Goal: Find specific page/section: Find specific page/section

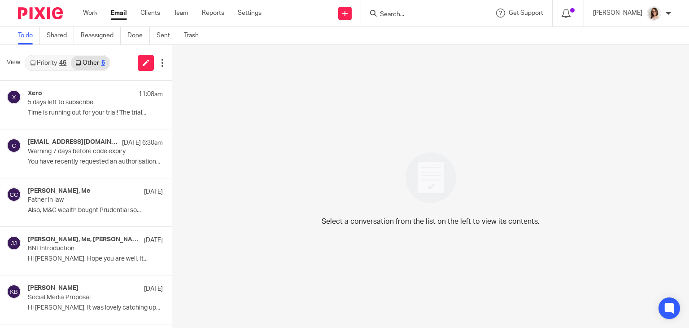
click at [123, 13] on link "Email" at bounding box center [119, 13] width 16 height 9
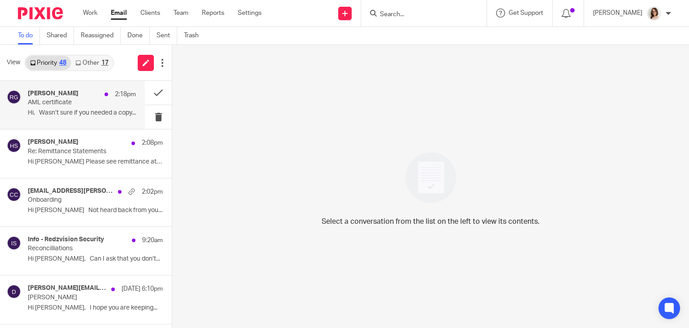
click at [86, 111] on p "Hi, Wasn’t sure if you needed a copy..." at bounding box center [82, 113] width 108 height 8
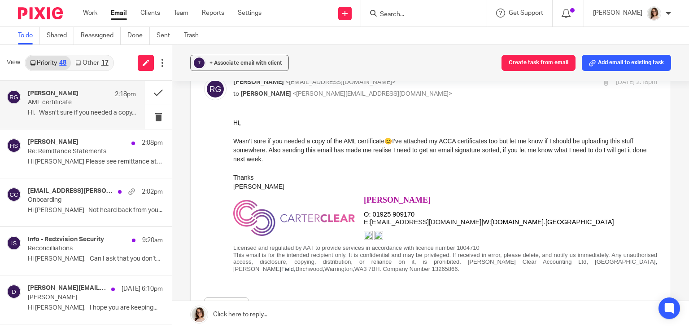
scroll to position [52, 0]
click at [520, 106] on div "[PERSON_NAME] <[EMAIL_ADDRESS][DOMAIN_NAME]> to [PERSON_NAME] <[PERSON_NAME][EM…" at bounding box center [430, 220] width 453 height 287
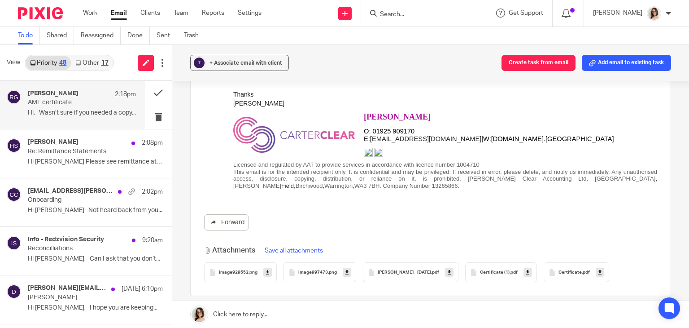
scroll to position [131, 0]
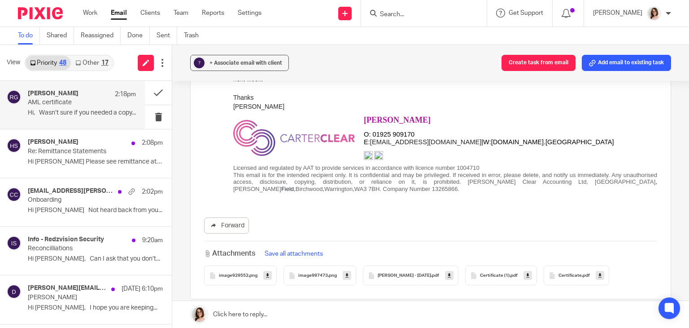
click at [451, 276] on icon at bounding box center [449, 275] width 3 height 7
click at [530, 275] on icon at bounding box center [527, 275] width 3 height 7
click at [602, 275] on icon at bounding box center [600, 275] width 3 height 7
click at [381, 220] on div "Forward" at bounding box center [430, 225] width 453 height 16
click at [371, 212] on div "Forward Attachments Save all attachments image929552 .png image997473 .png [PER…" at bounding box center [430, 161] width 453 height 247
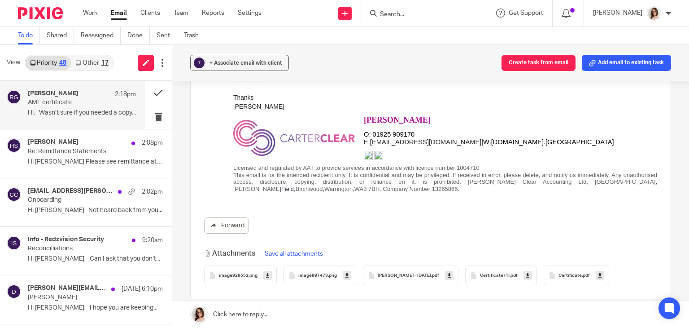
click at [290, 226] on div "Forward" at bounding box center [430, 225] width 453 height 16
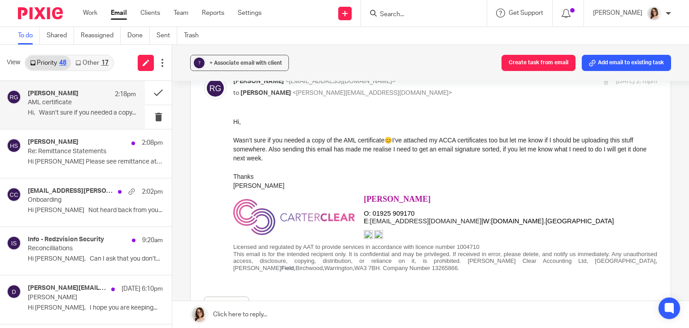
scroll to position [0, 0]
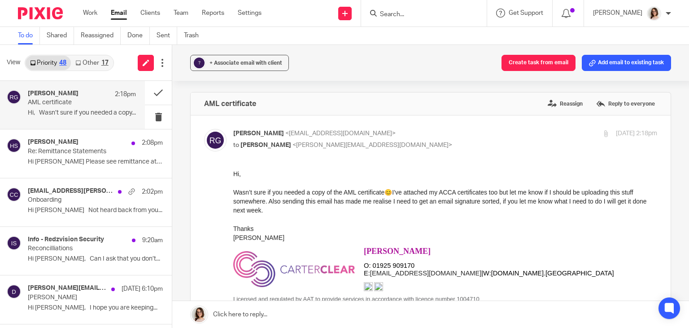
click at [435, 146] on p "to [PERSON_NAME] <[PERSON_NAME][EMAIL_ADDRESS][DOMAIN_NAME]>" at bounding box center [374, 144] width 283 height 9
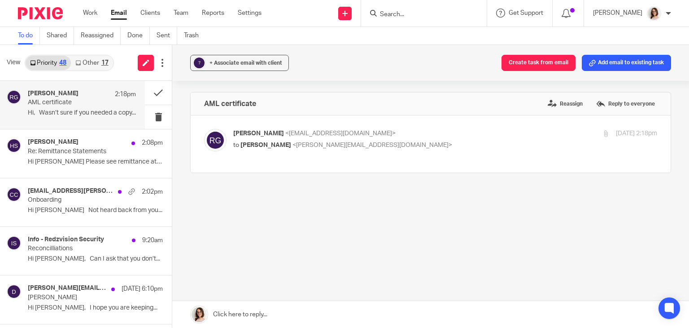
click at [435, 146] on p "to [PERSON_NAME] <[PERSON_NAME][EMAIL_ADDRESS][DOMAIN_NAME]>" at bounding box center [374, 144] width 283 height 9
checkbox input "true"
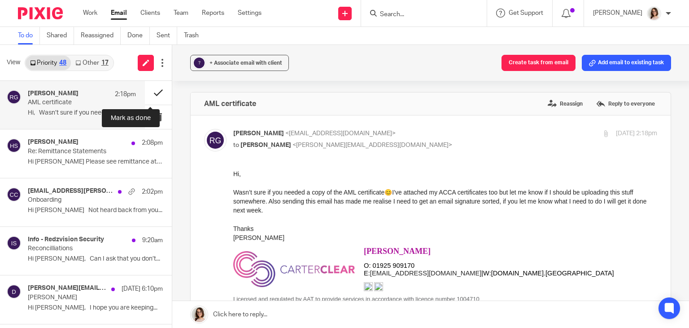
click at [151, 90] on button at bounding box center [158, 93] width 27 height 24
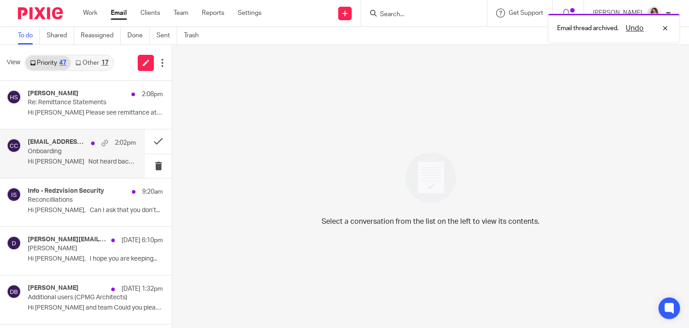
click at [80, 155] on div "[EMAIL_ADDRESS][PERSON_NAME][DOMAIN_NAME], [PERSON_NAME], Me 2:02pm Onboarding …" at bounding box center [82, 153] width 108 height 30
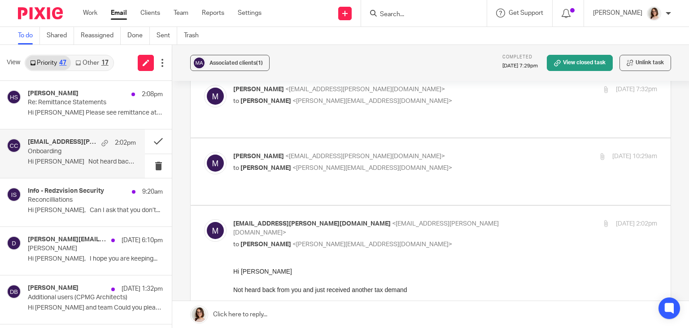
scroll to position [244, 0]
click at [95, 60] on link "Other 17" at bounding box center [92, 63] width 42 height 14
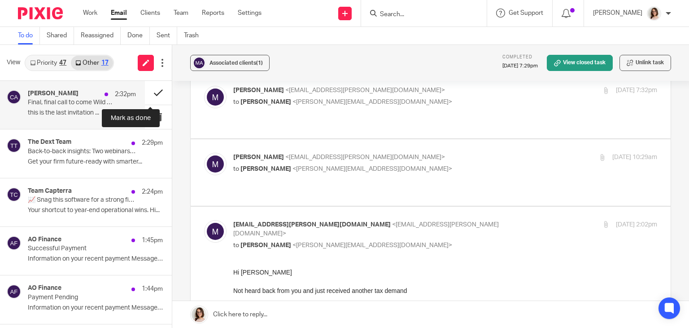
click at [145, 95] on button at bounding box center [158, 93] width 27 height 24
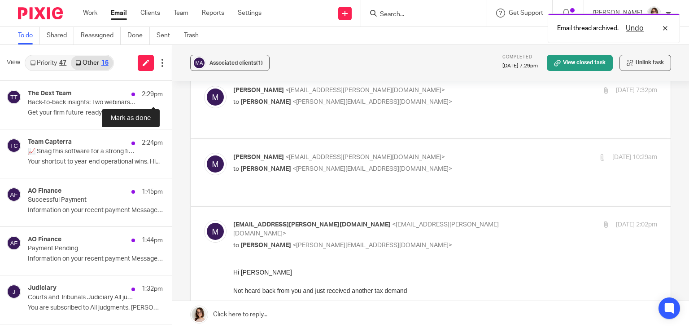
click at [172, 95] on button at bounding box center [175, 93] width 7 height 24
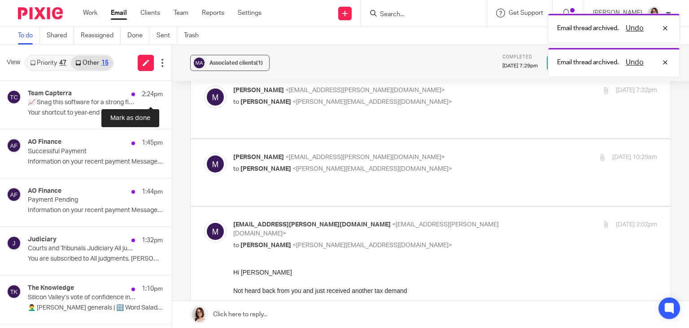
click at [172, 95] on button at bounding box center [175, 93] width 7 height 24
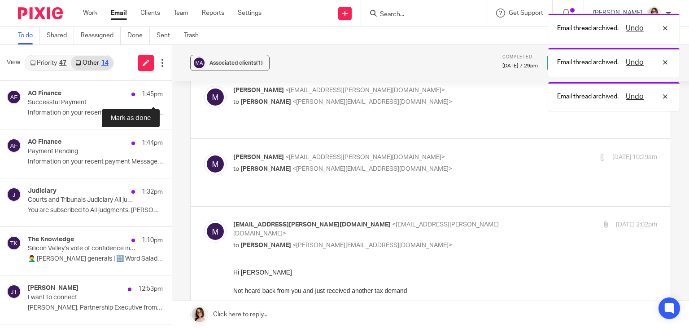
click at [172, 95] on button at bounding box center [175, 93] width 7 height 24
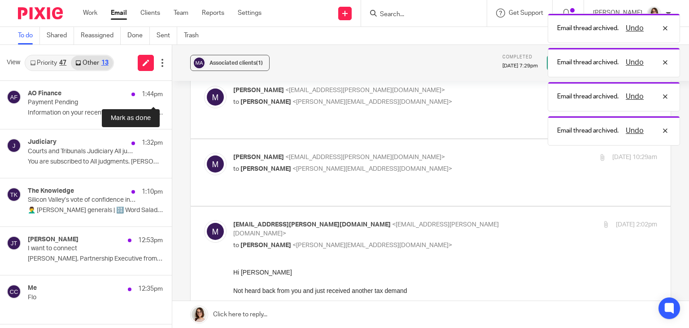
click at [172, 95] on button at bounding box center [175, 93] width 7 height 24
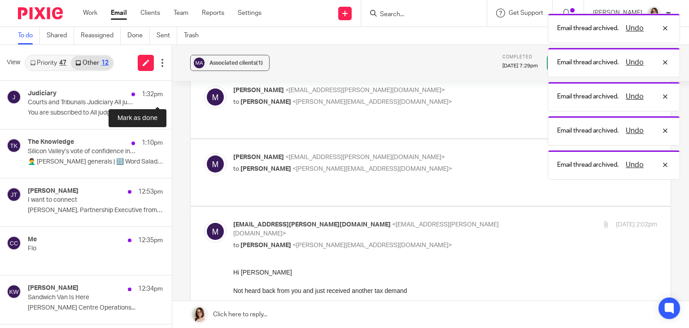
click at [172, 95] on button at bounding box center [175, 93] width 7 height 24
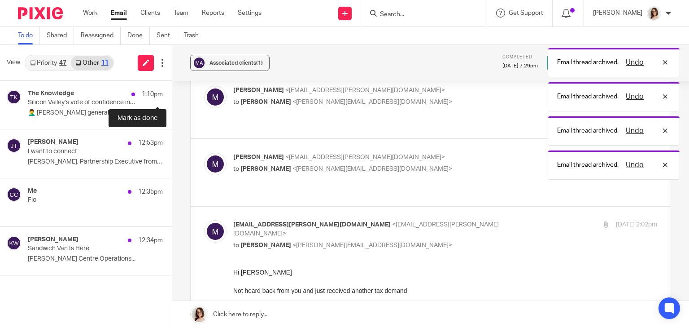
click at [172, 95] on button at bounding box center [175, 93] width 7 height 24
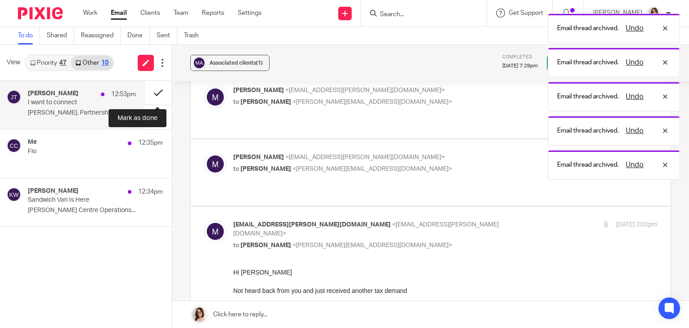
click at [154, 94] on button at bounding box center [158, 93] width 27 height 24
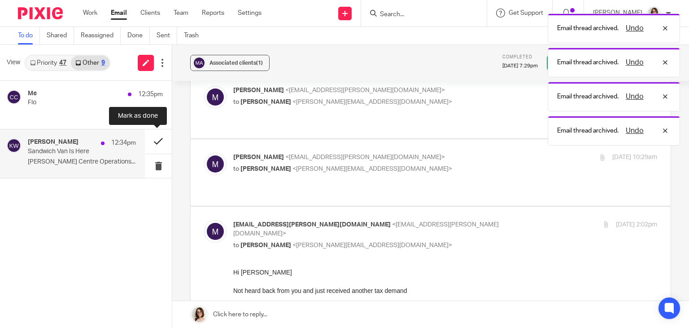
click at [154, 143] on button at bounding box center [158, 141] width 27 height 24
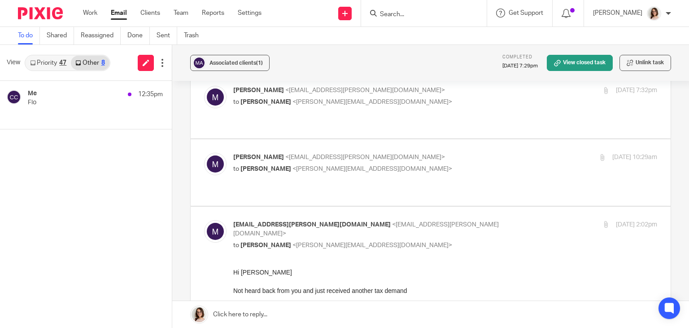
click at [45, 60] on link "Priority 47" at bounding box center [48, 63] width 45 height 14
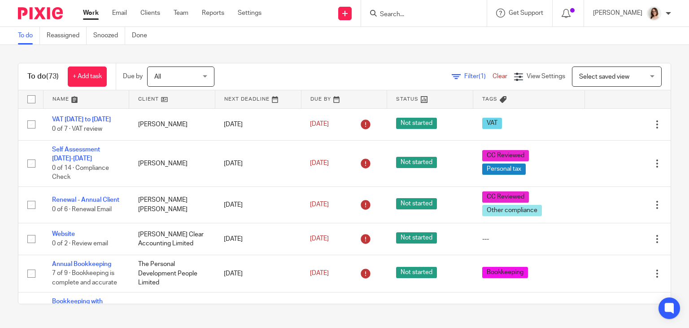
click at [396, 14] on input "Search" at bounding box center [419, 15] width 81 height 8
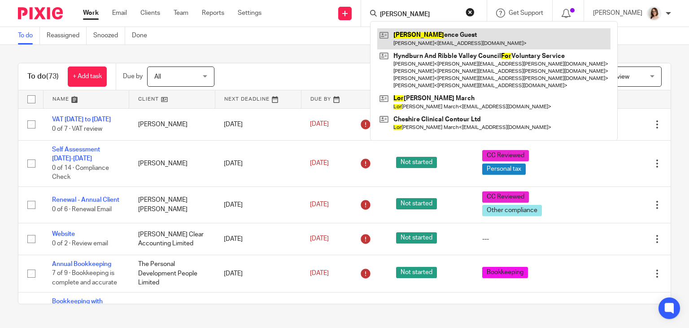
type input "flor"
click at [426, 42] on link at bounding box center [493, 38] width 233 height 21
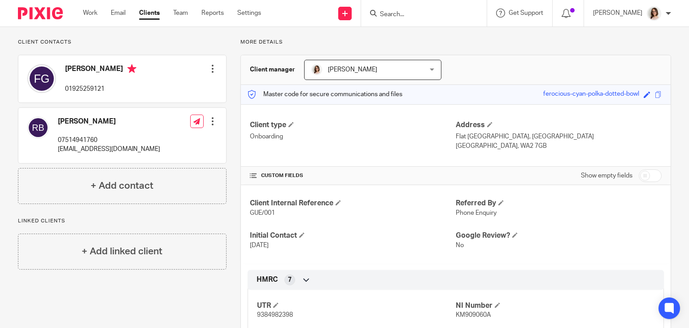
scroll to position [181, 0]
